Goal: Task Accomplishment & Management: Manage account settings

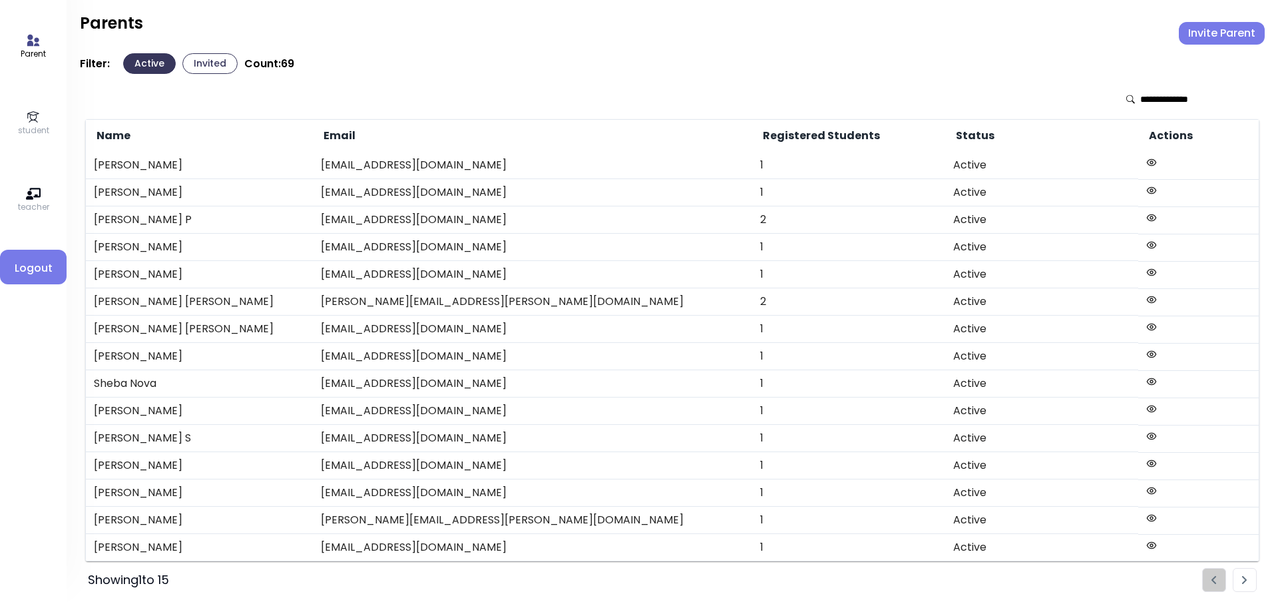
click at [28, 120] on icon at bounding box center [33, 117] width 15 height 15
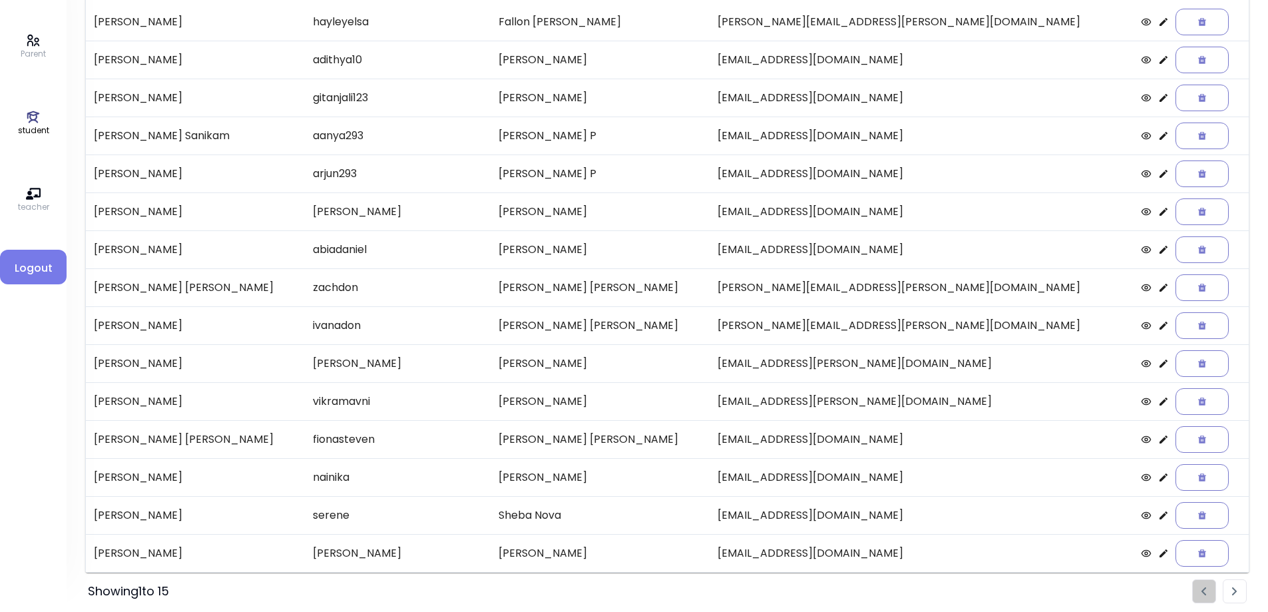
scroll to position [153, 0]
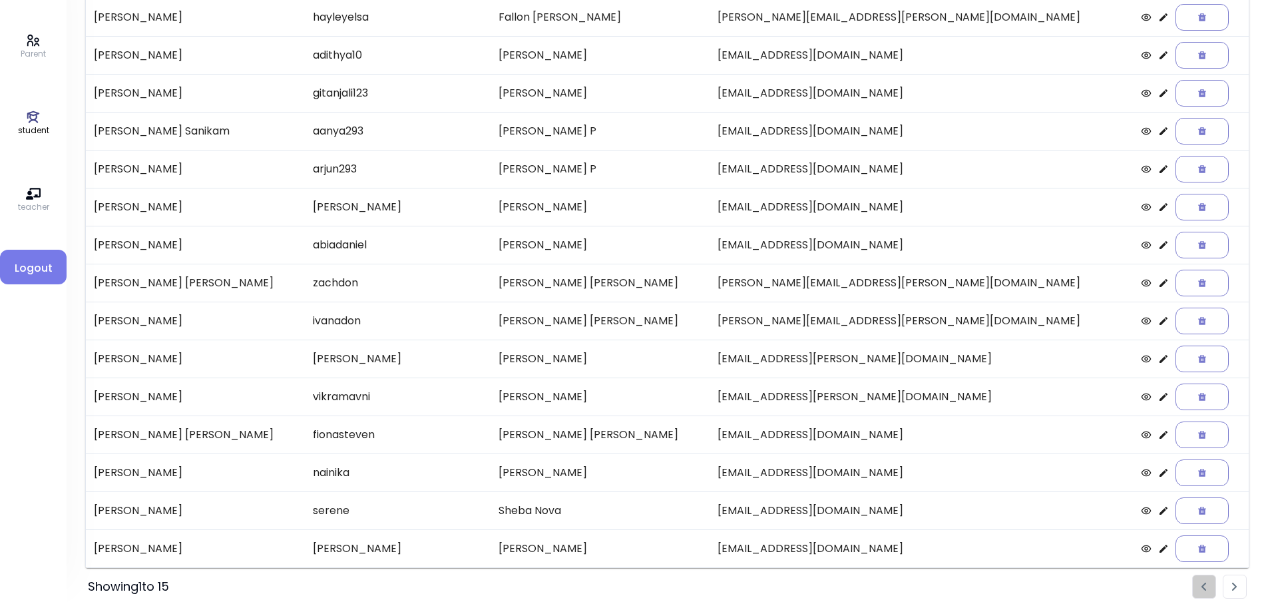
click at [1233, 587] on img "Pagination" at bounding box center [1234, 587] width 5 height 9
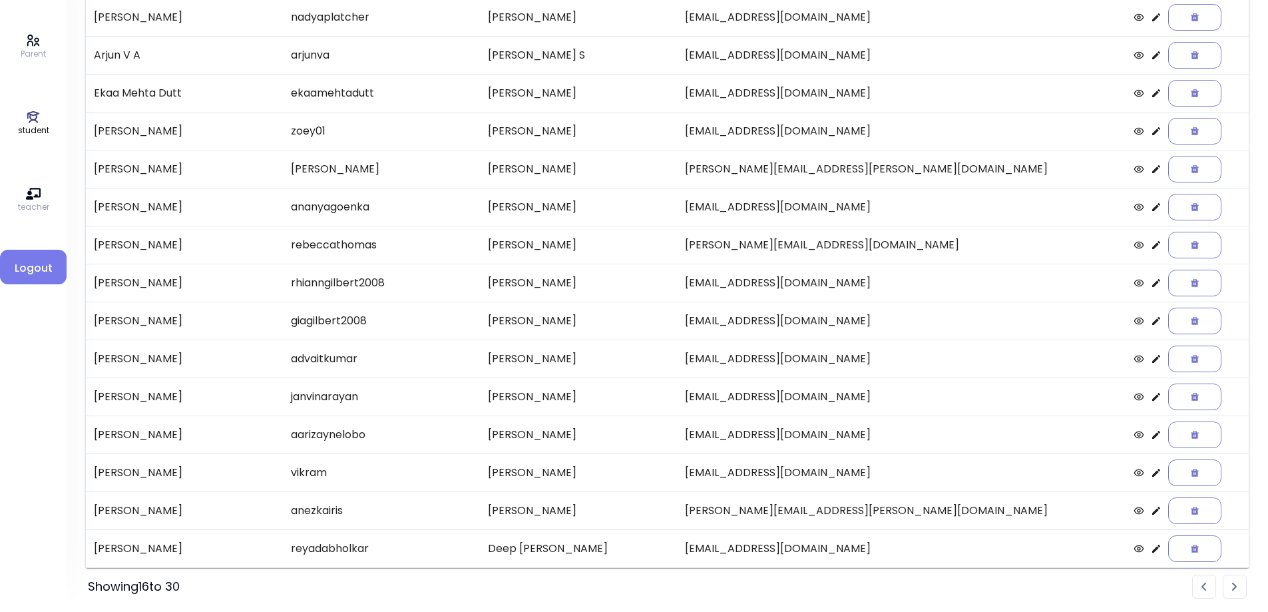
click at [1239, 587] on li "Pagination" at bounding box center [1235, 587] width 24 height 24
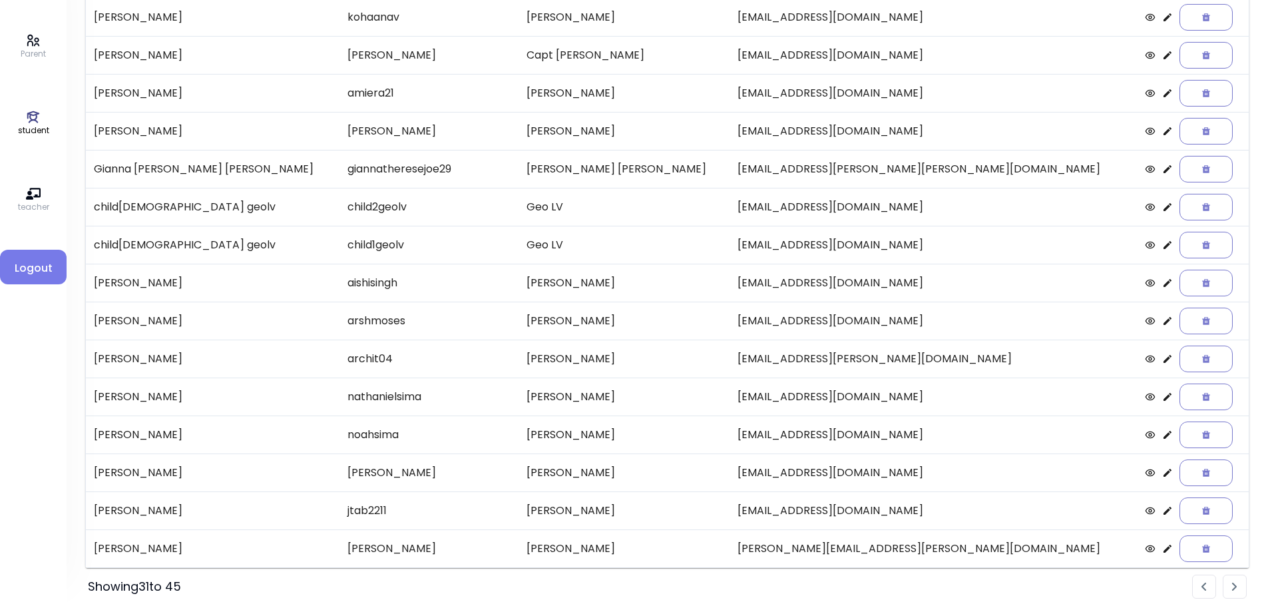
click at [1231, 582] on li "Pagination" at bounding box center [1235, 587] width 24 height 24
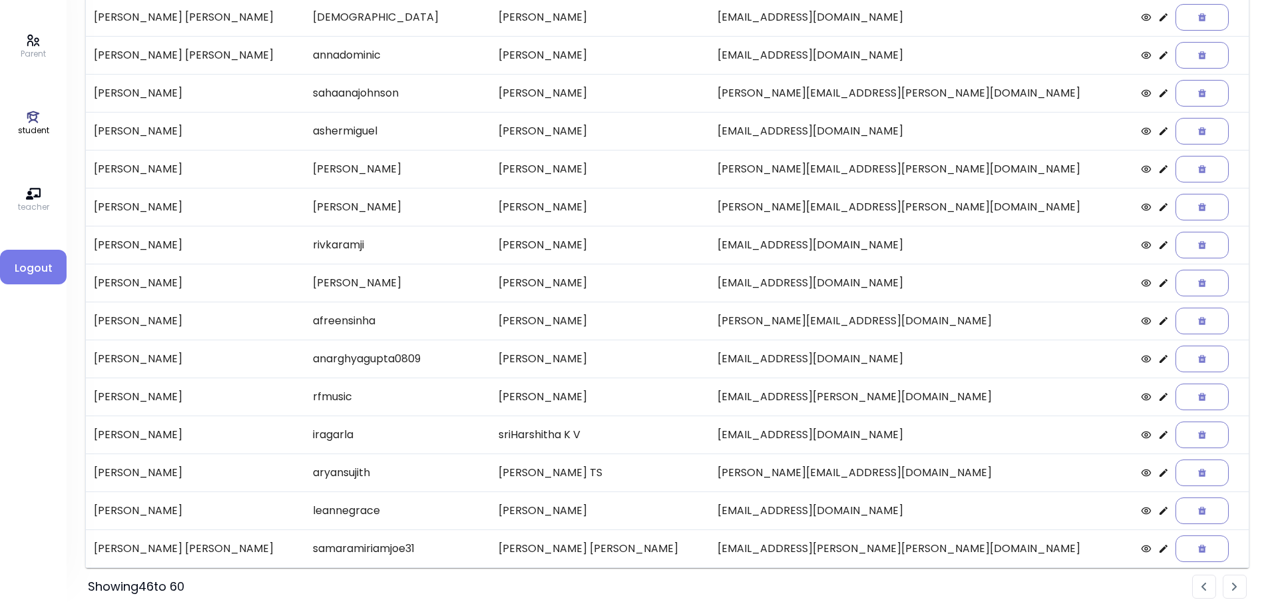
click at [1240, 588] on li "Pagination" at bounding box center [1235, 587] width 24 height 24
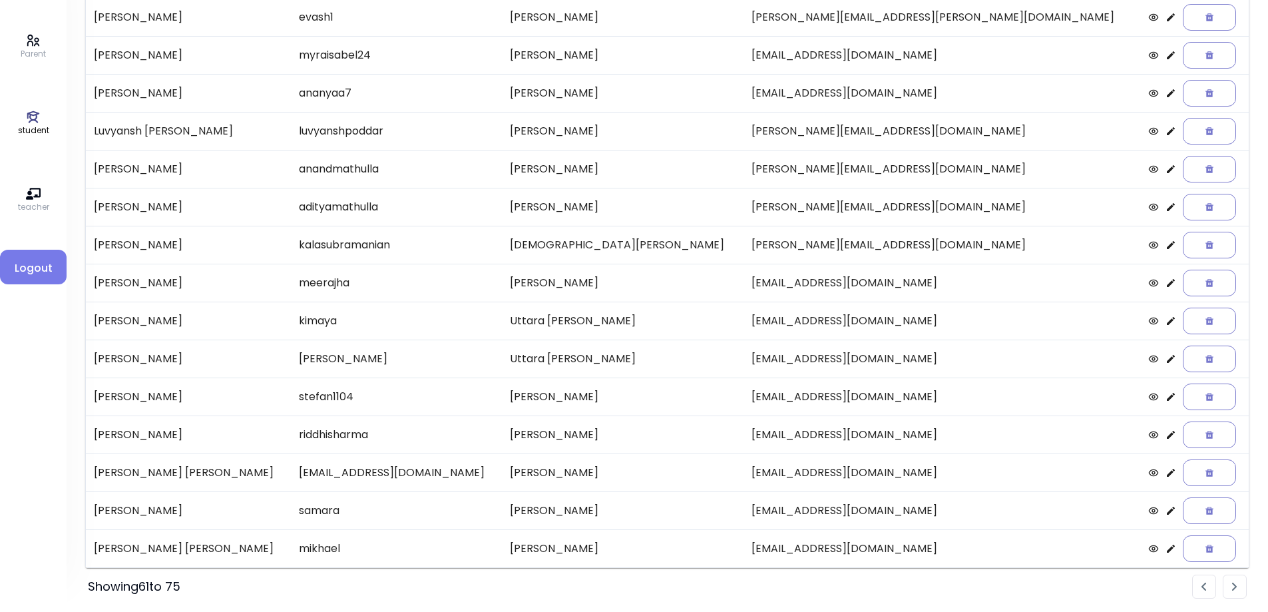
click at [1232, 585] on li "Pagination" at bounding box center [1235, 587] width 24 height 24
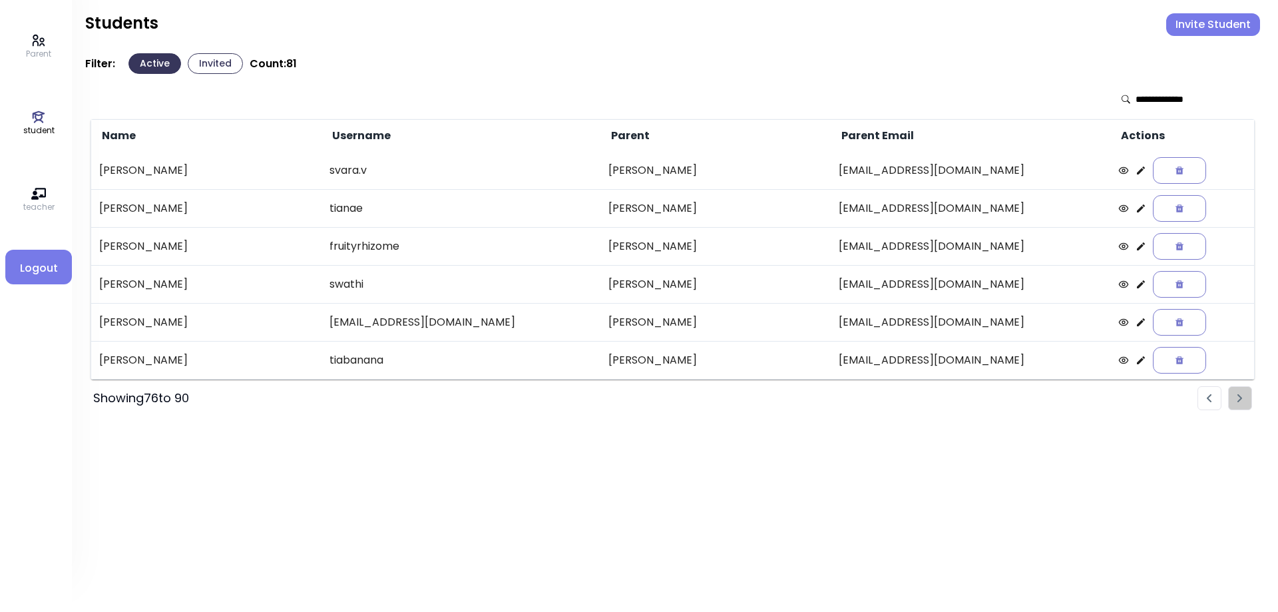
scroll to position [0, 0]
click at [34, 118] on icon at bounding box center [33, 117] width 15 height 15
click at [217, 59] on button "Invited" at bounding box center [209, 63] width 55 height 21
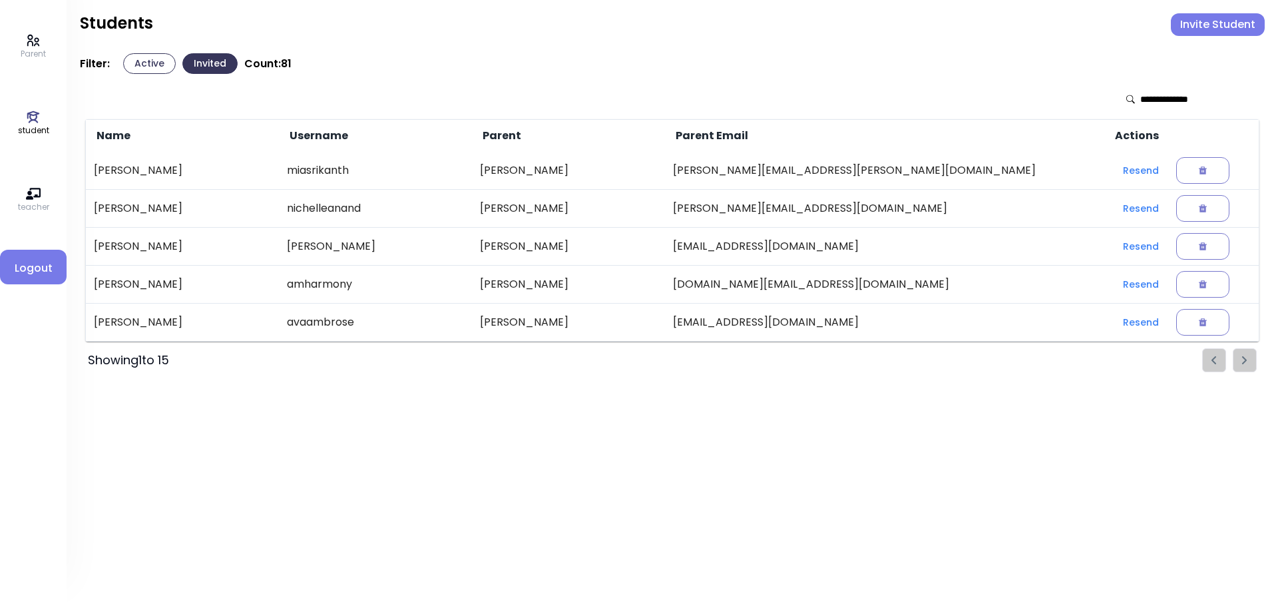
click at [31, 118] on icon at bounding box center [33, 117] width 15 height 15
click at [33, 125] on p "student" at bounding box center [33, 131] width 31 height 12
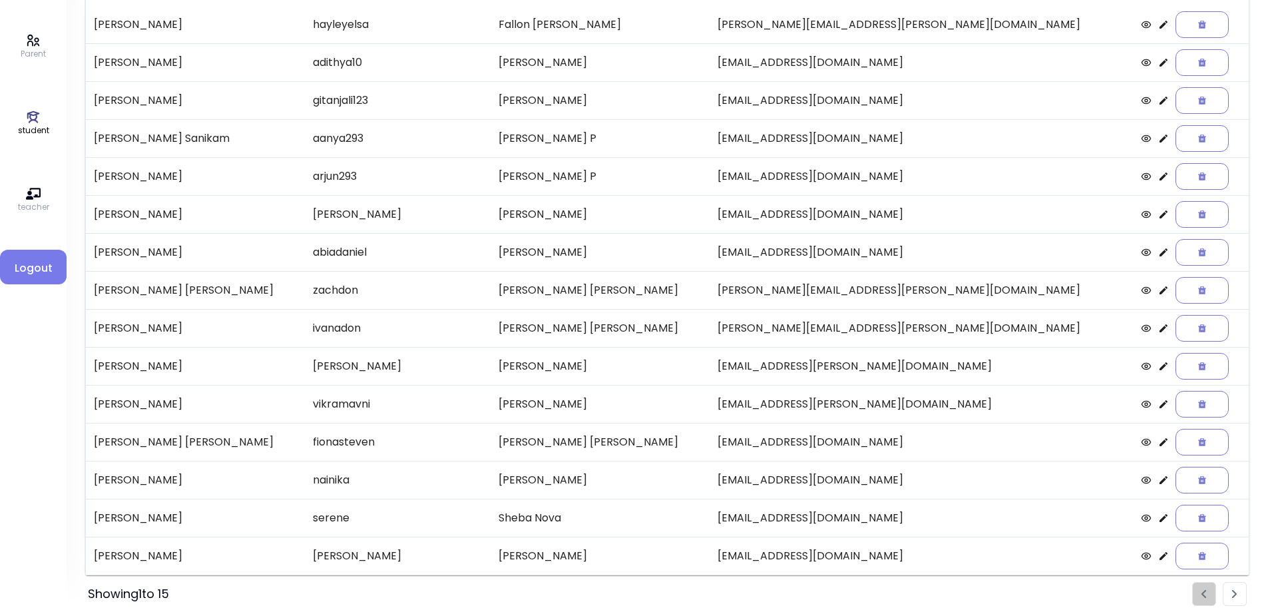
scroll to position [153, 0]
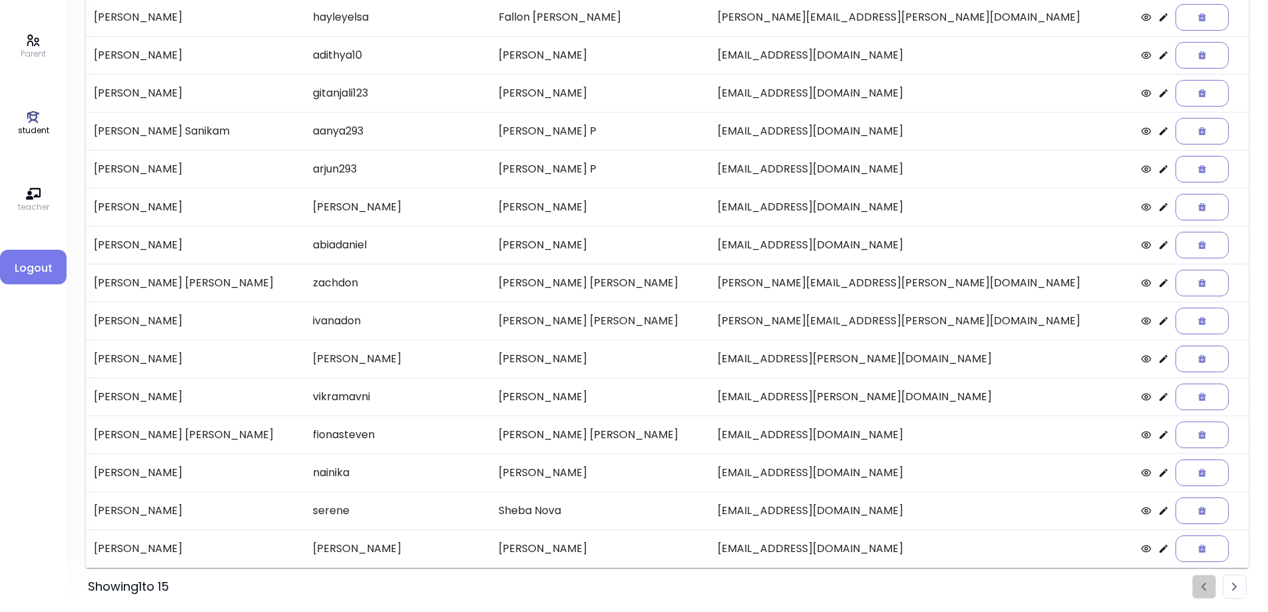
click at [1232, 585] on li "Pagination" at bounding box center [1235, 587] width 24 height 24
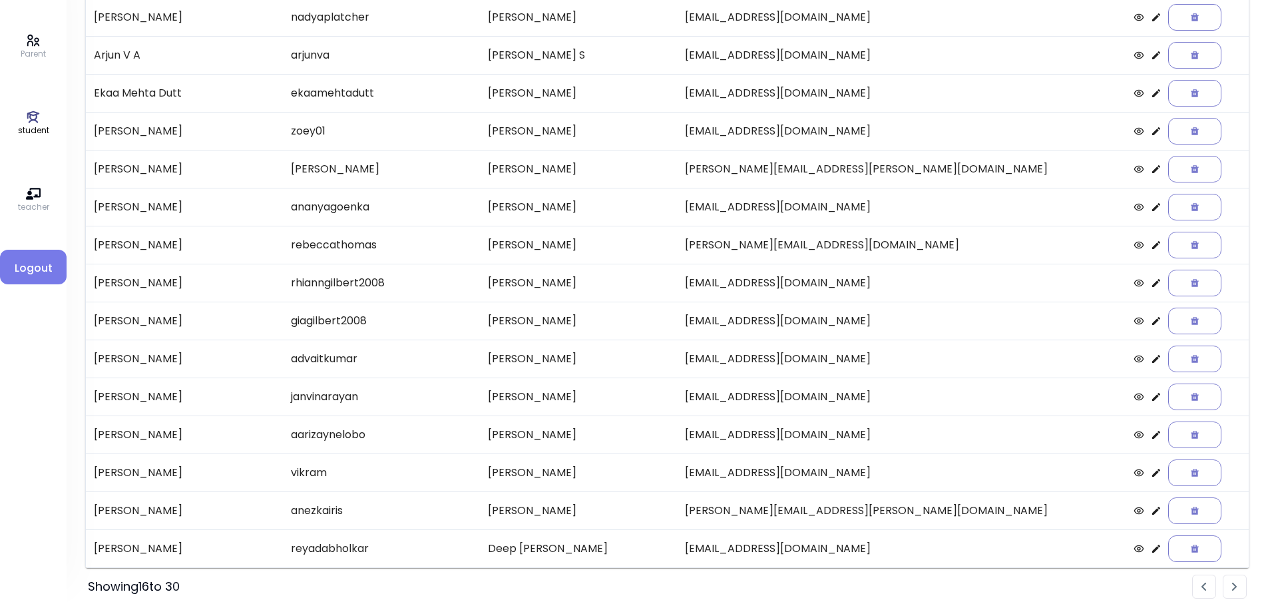
click at [1151, 207] on icon at bounding box center [1156, 207] width 11 height 11
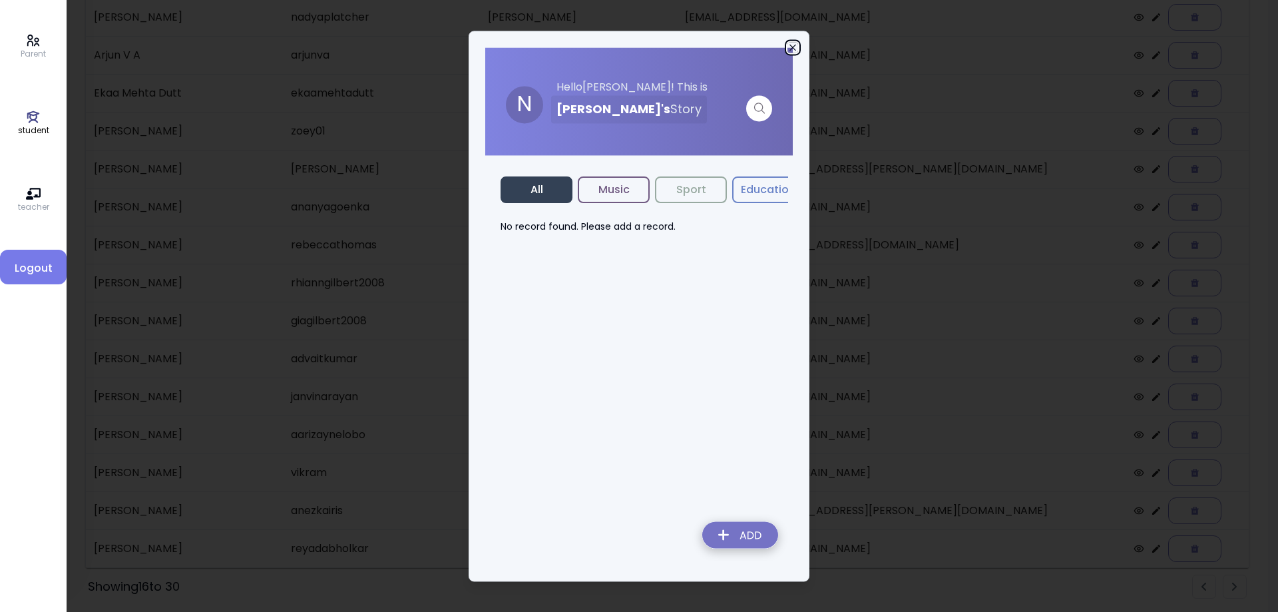
click at [792, 45] on icon "button" at bounding box center [793, 47] width 11 height 11
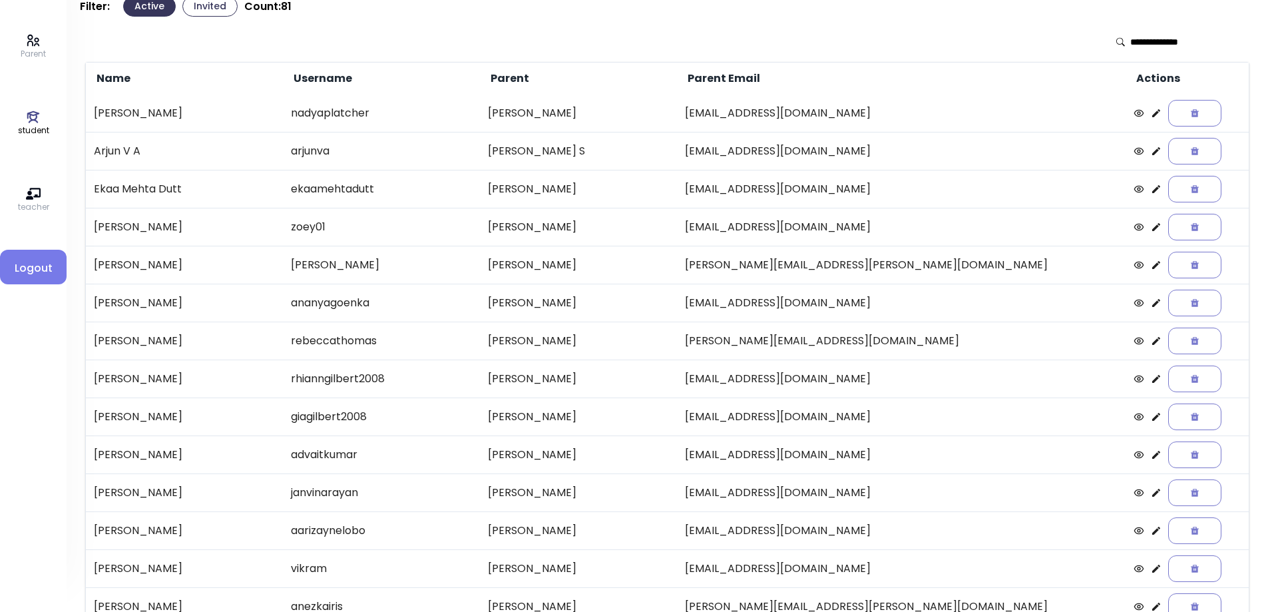
scroll to position [0, 0]
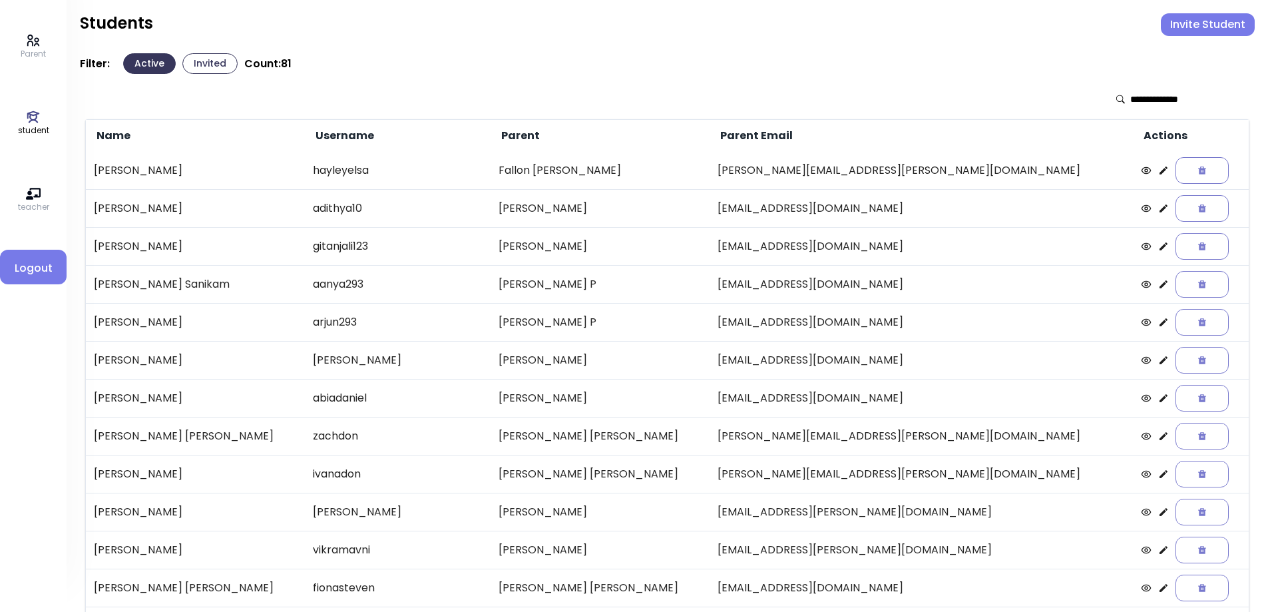
click at [1160, 247] on icon at bounding box center [1164, 246] width 8 height 8
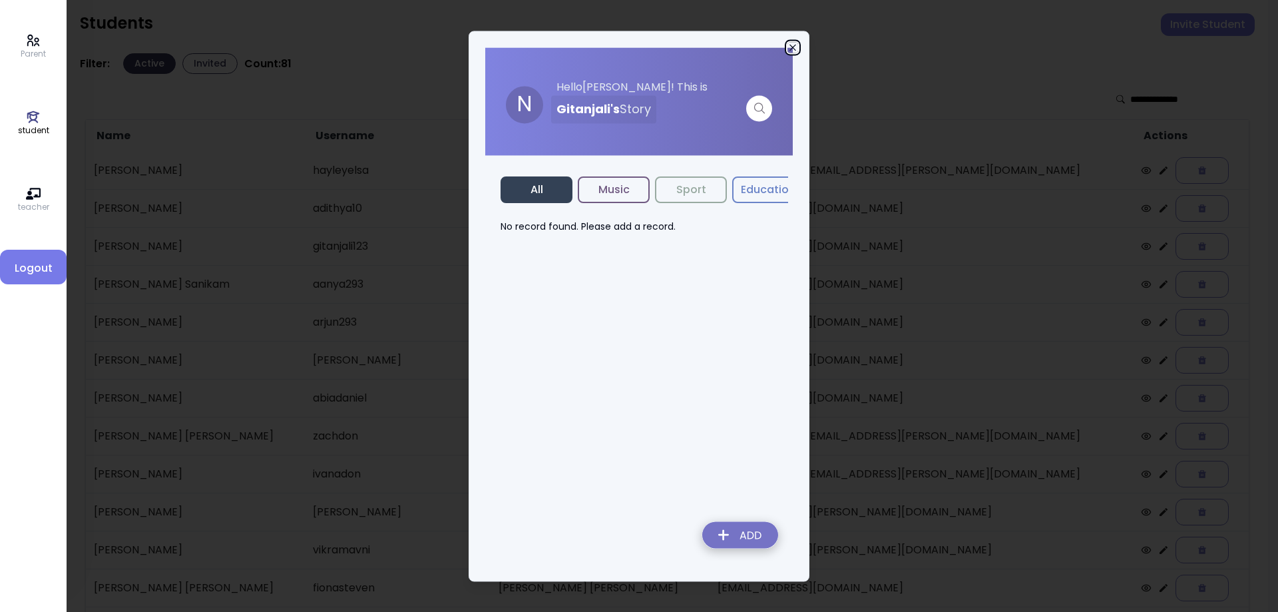
click at [793, 45] on icon "button" at bounding box center [793, 47] width 11 height 11
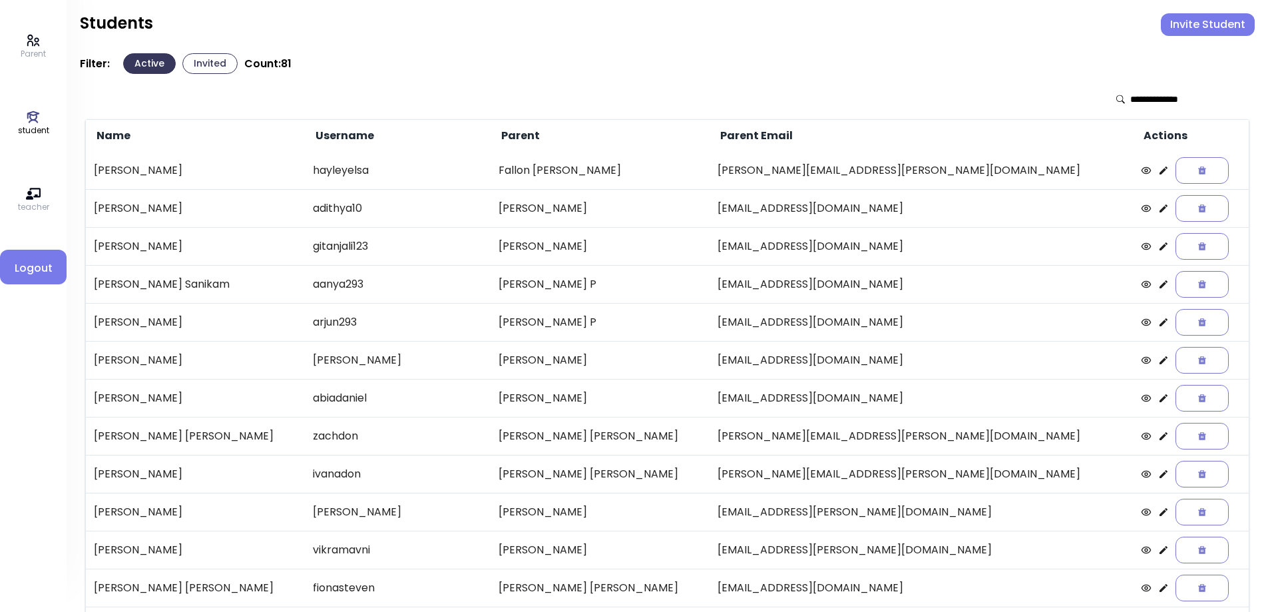
click at [1160, 171] on icon at bounding box center [1164, 170] width 8 height 8
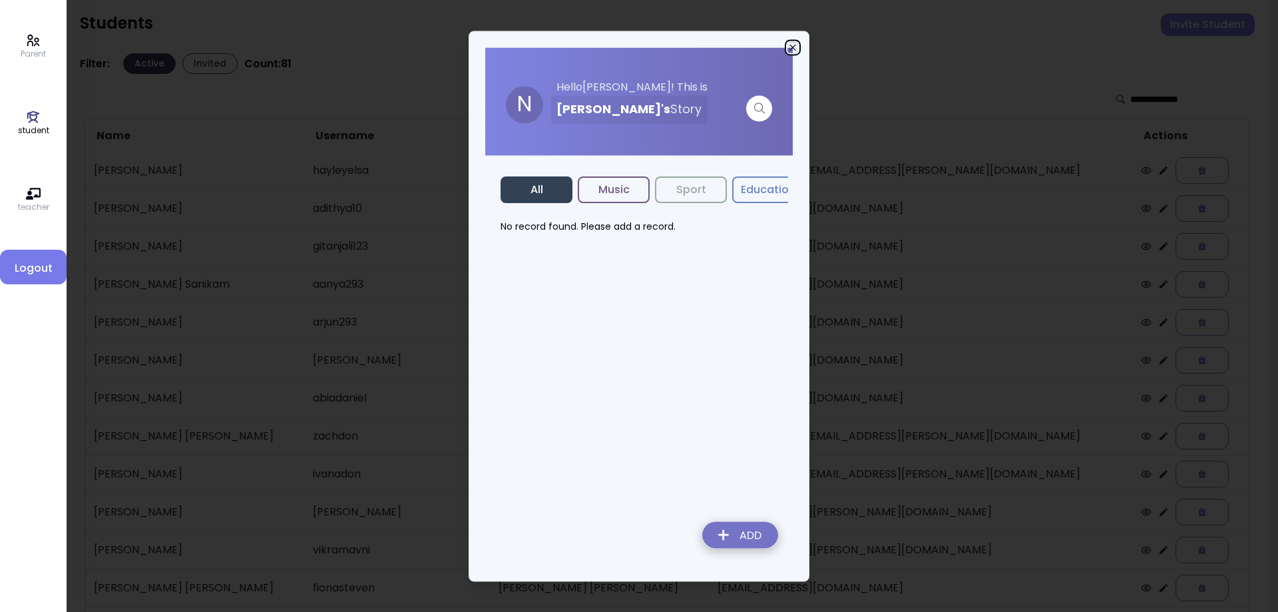
click at [789, 48] on icon "button" at bounding box center [793, 47] width 11 height 11
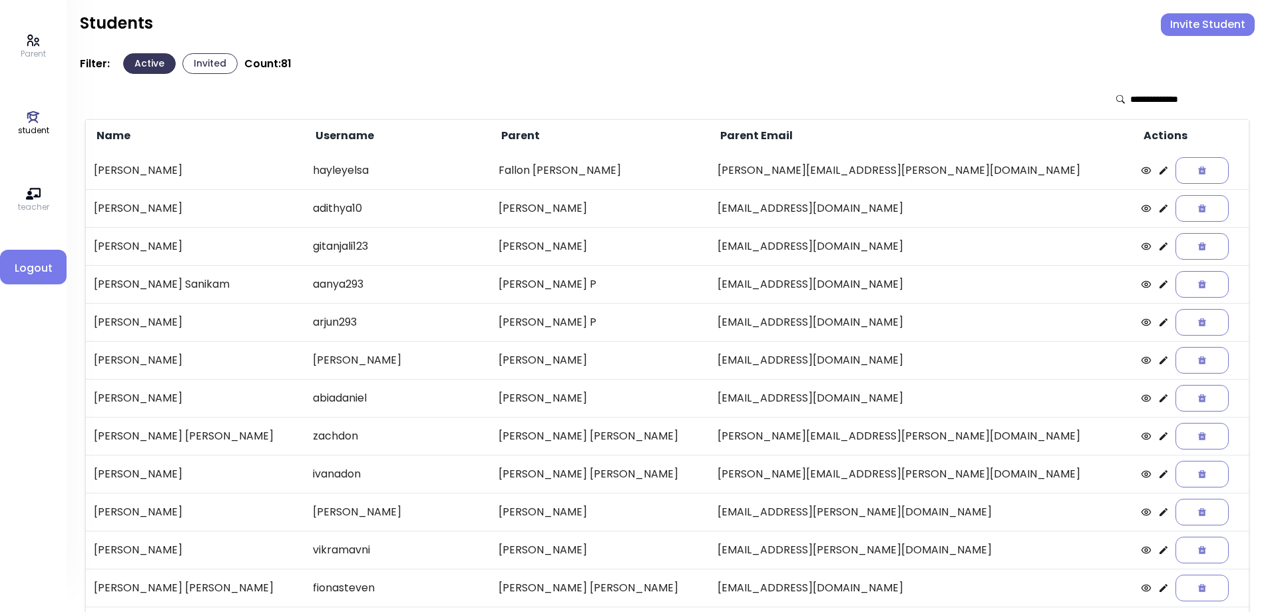
click at [206, 63] on button "Invited" at bounding box center [209, 63] width 55 height 21
